Goal: Task Accomplishment & Management: Manage account settings

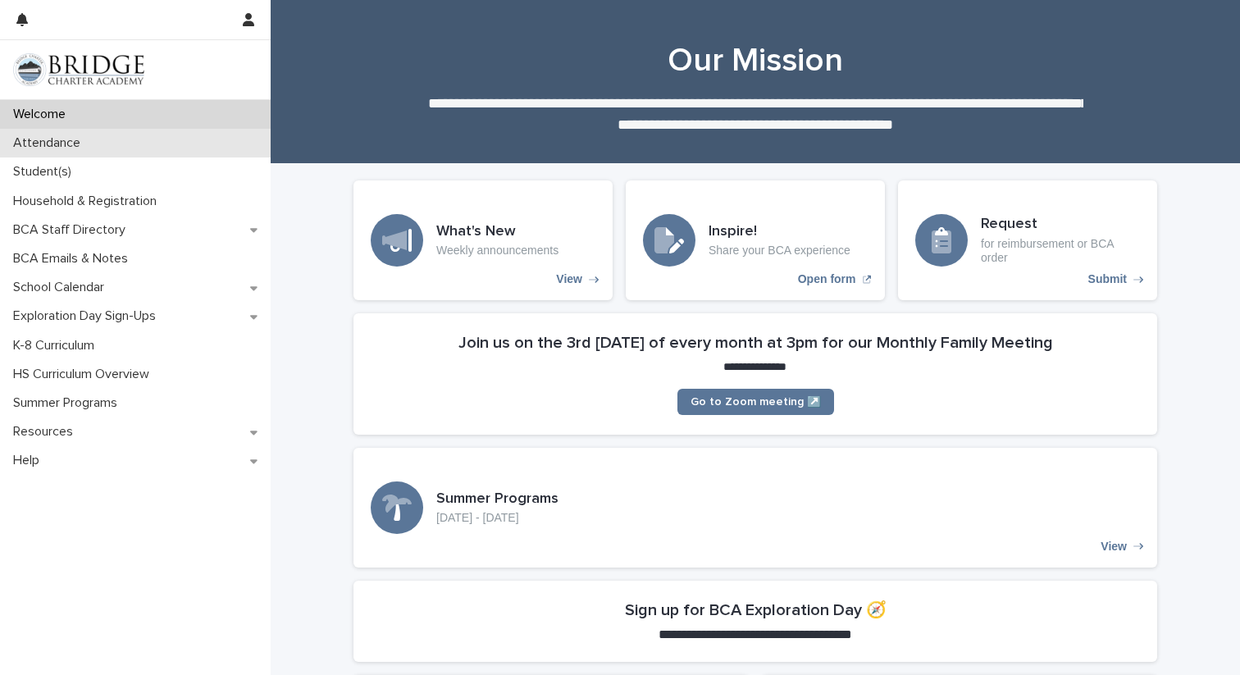
click at [65, 138] on p "Attendance" at bounding box center [50, 143] width 87 height 16
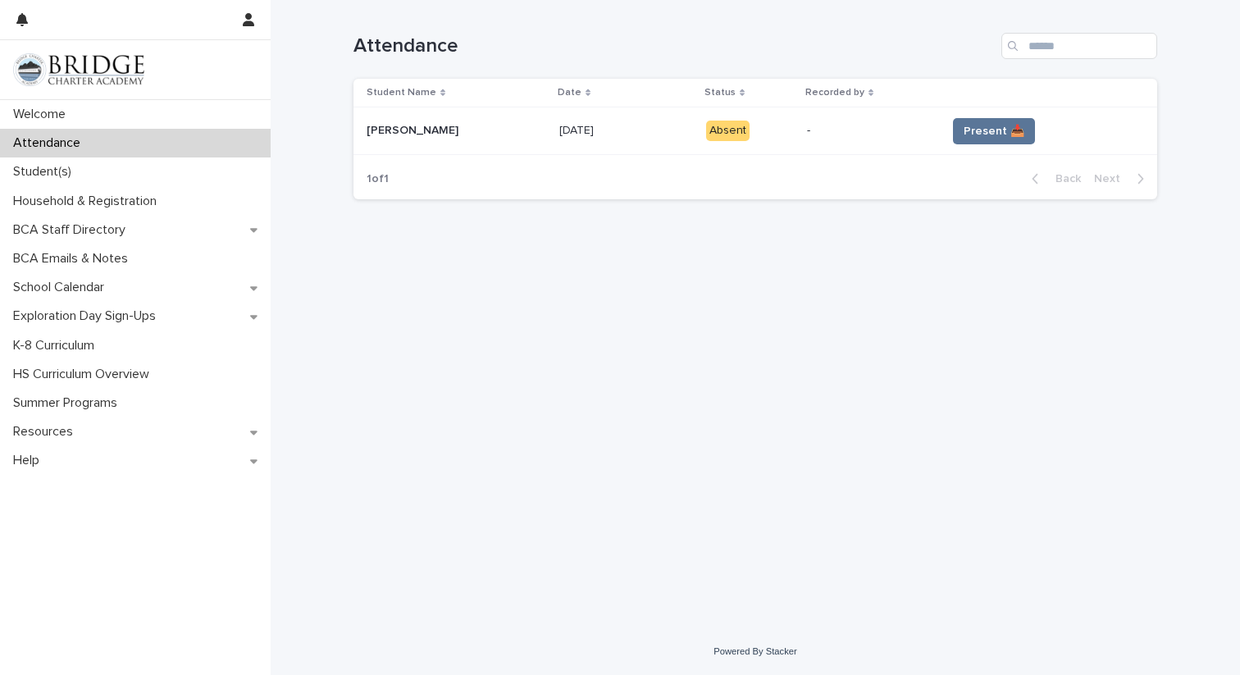
click at [559, 128] on p "[DATE]" at bounding box center [578, 129] width 38 height 17
click at [985, 134] on span "Present 📥" at bounding box center [994, 131] width 61 height 16
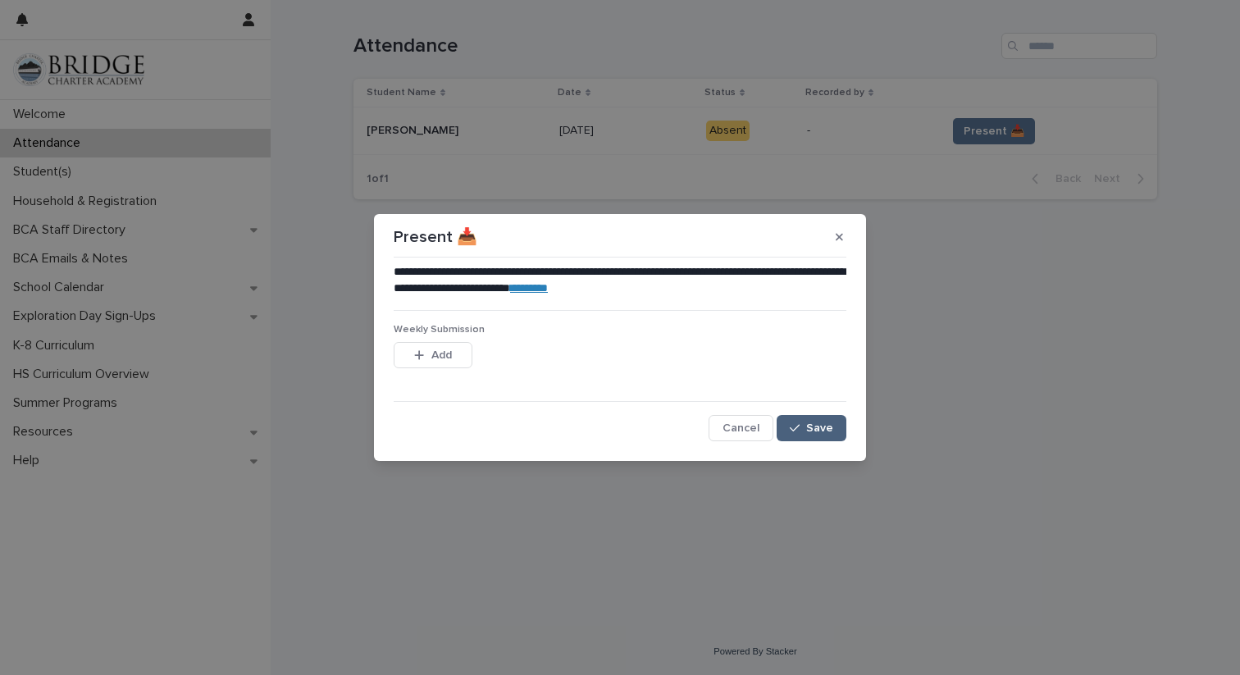
click at [812, 429] on span "Save" at bounding box center [819, 427] width 27 height 11
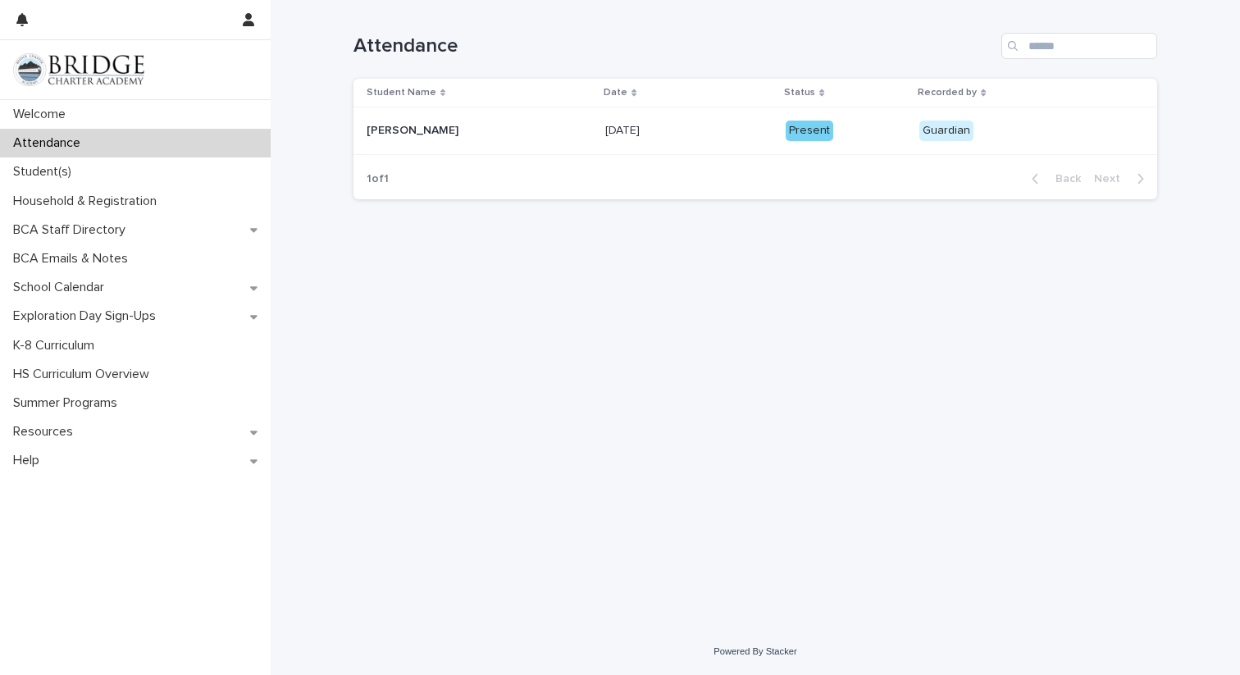
click at [361, 127] on td "[PERSON_NAME] [PERSON_NAME]" at bounding box center [475, 131] width 245 height 48
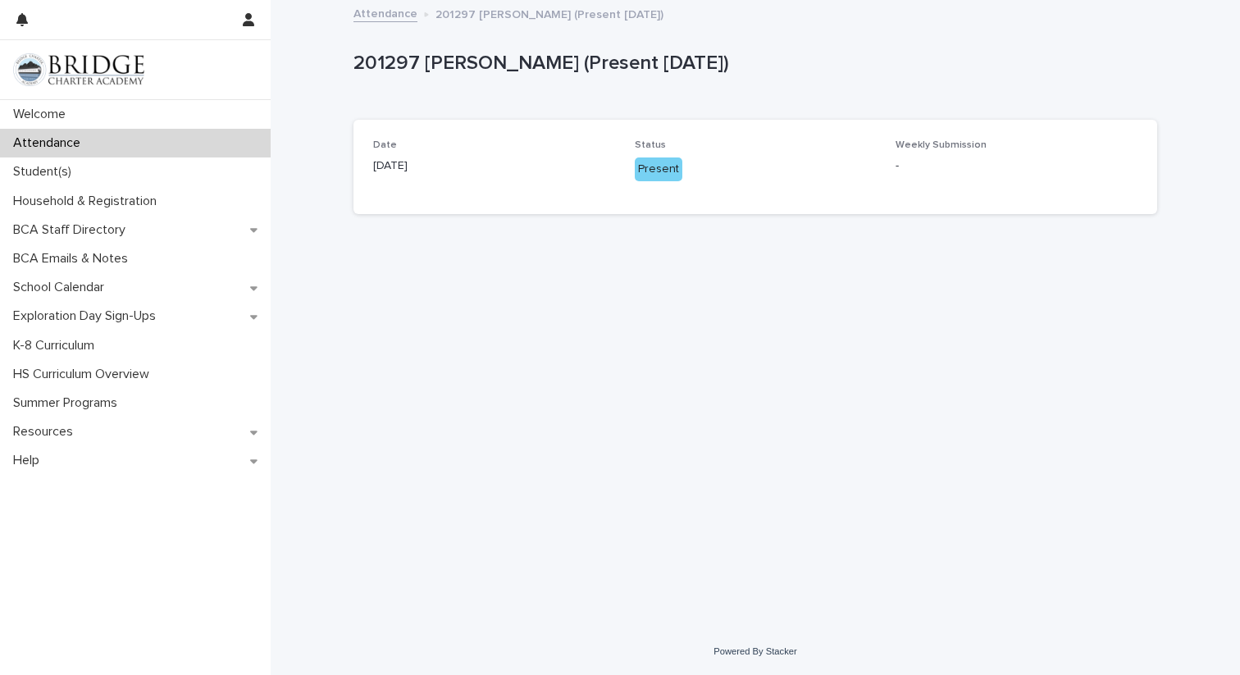
click at [381, 171] on p "[DATE]" at bounding box center [494, 165] width 242 height 17
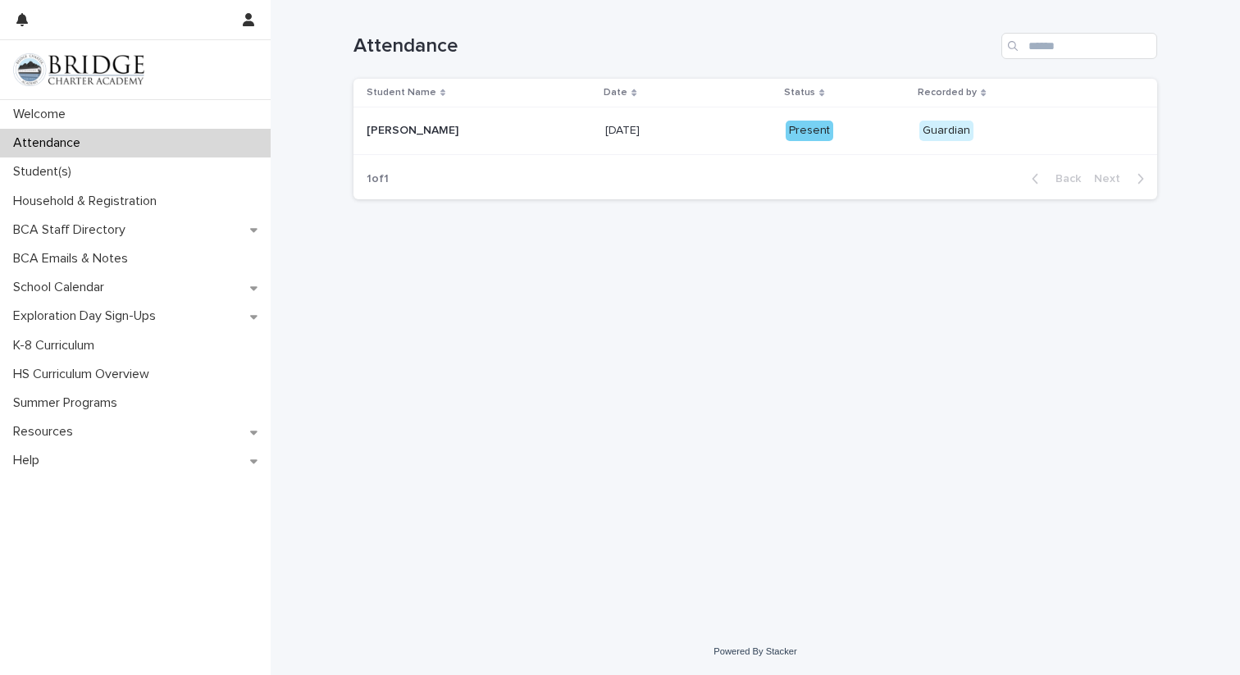
click at [374, 90] on p "Student Name" at bounding box center [402, 93] width 70 height 18
click at [38, 148] on p "Attendance" at bounding box center [50, 143] width 87 height 16
